Goal: Navigation & Orientation: Find specific page/section

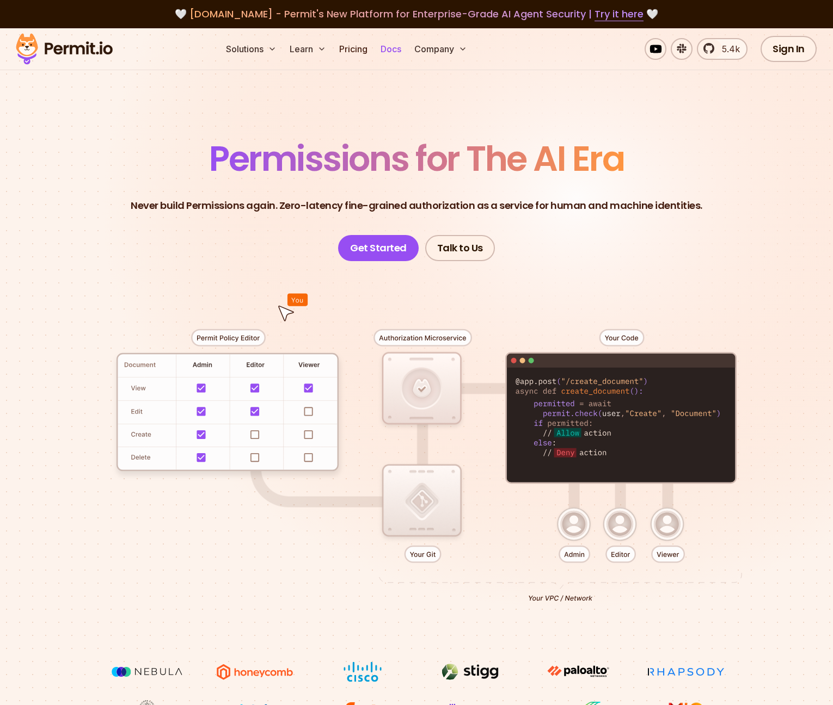
click at [405, 48] on link "Docs" at bounding box center [390, 49] width 29 height 22
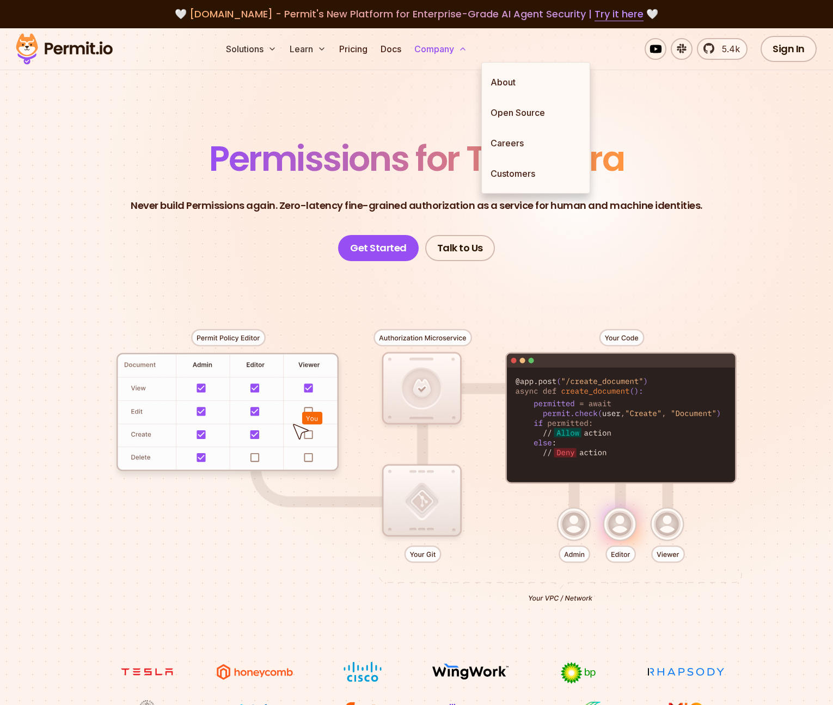
click at [467, 51] on icon at bounding box center [462, 49] width 9 height 9
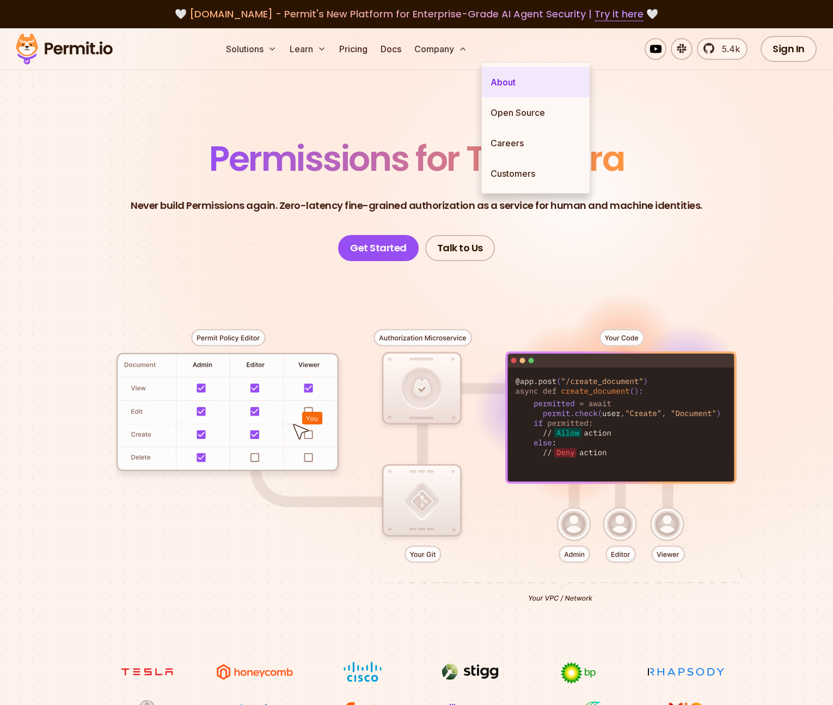
click at [513, 86] on link "About" at bounding box center [536, 82] width 108 height 30
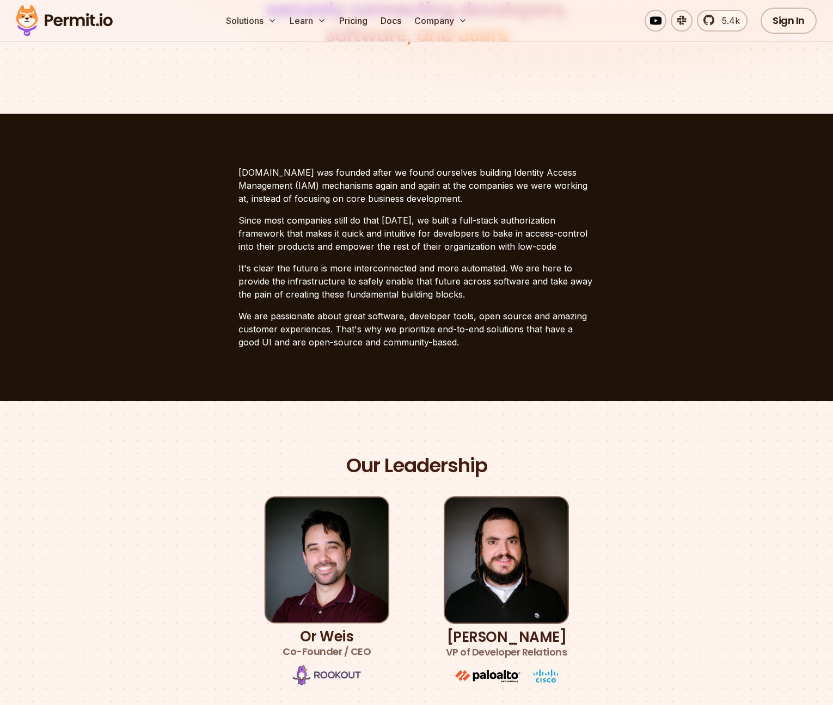
scroll to position [208, 0]
click at [701, 225] on section "[DOMAIN_NAME] was founded after we found ourselves building Identity Access Man…" at bounding box center [416, 257] width 833 height 287
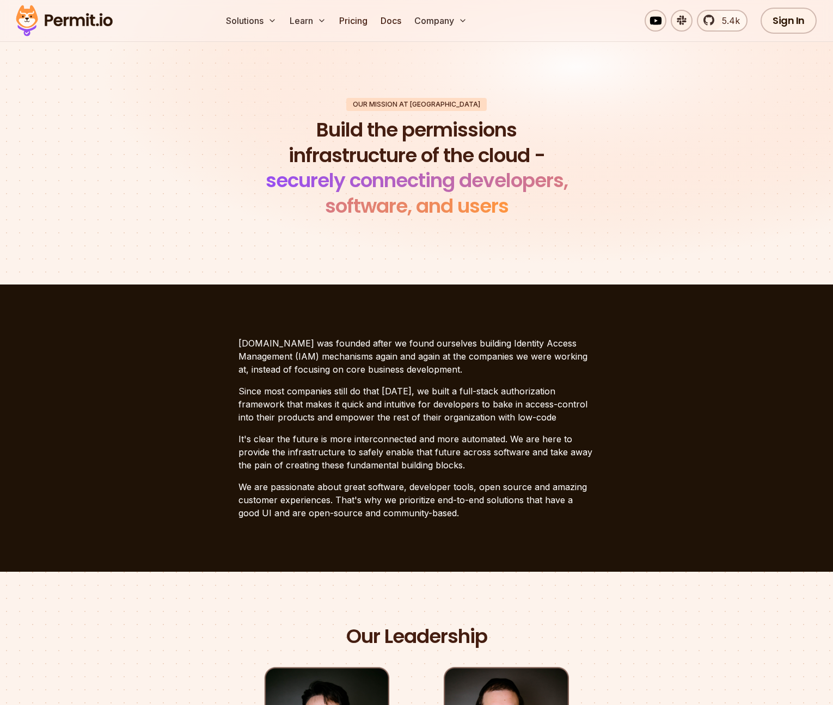
scroll to position [38, 0]
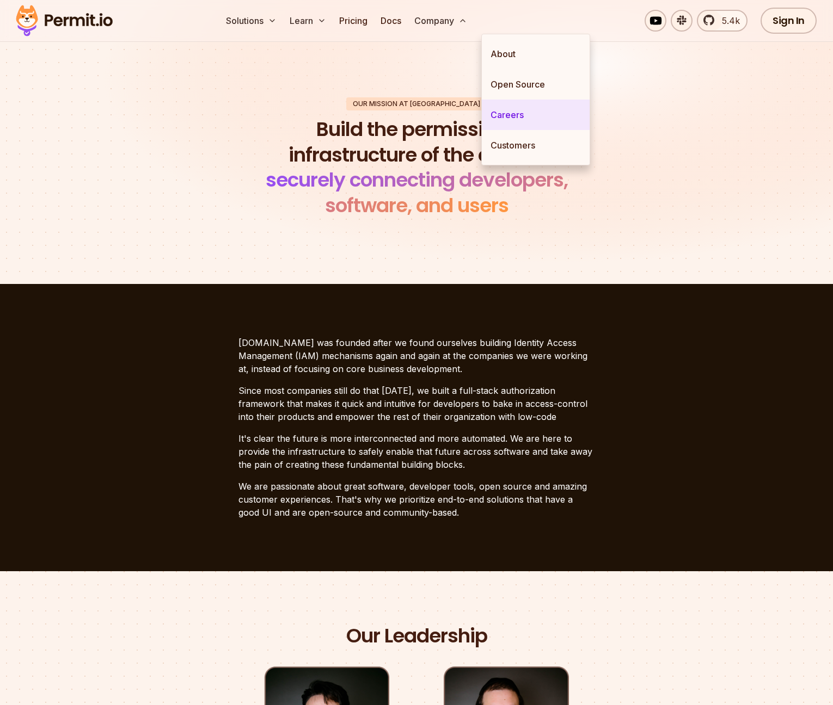
click at [518, 114] on link "Careers" at bounding box center [536, 115] width 108 height 30
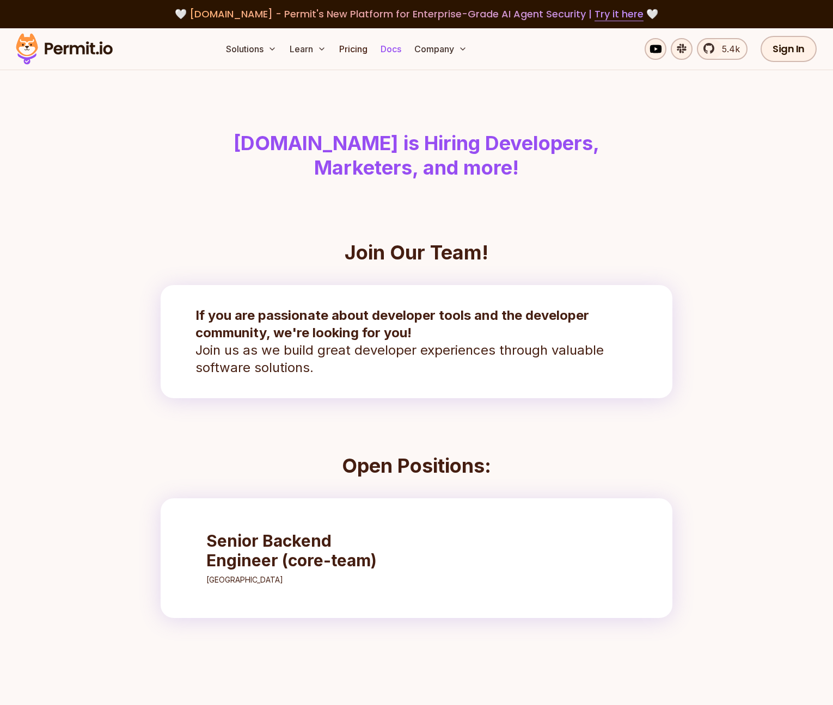
click at [405, 52] on link "Docs" at bounding box center [390, 49] width 29 height 22
